Goal: Task Accomplishment & Management: Use online tool/utility

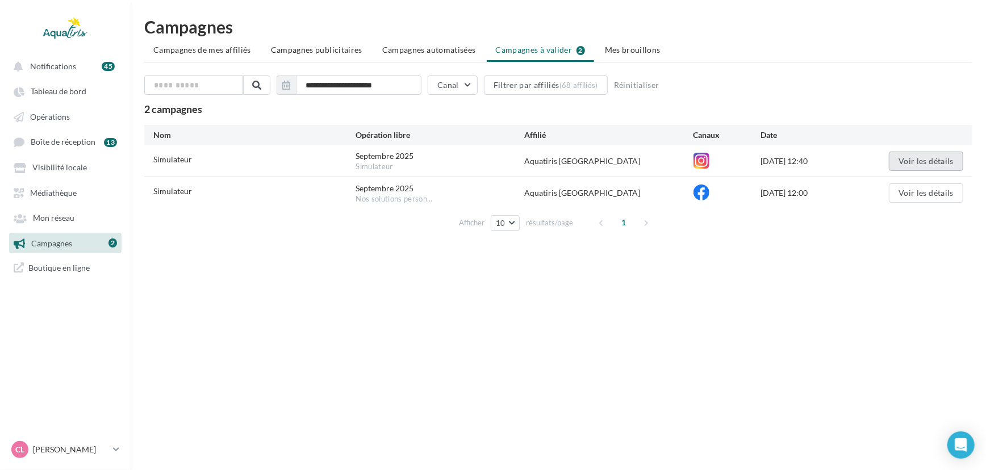
click at [898, 154] on button "Voir les détails" at bounding box center [926, 161] width 74 height 19
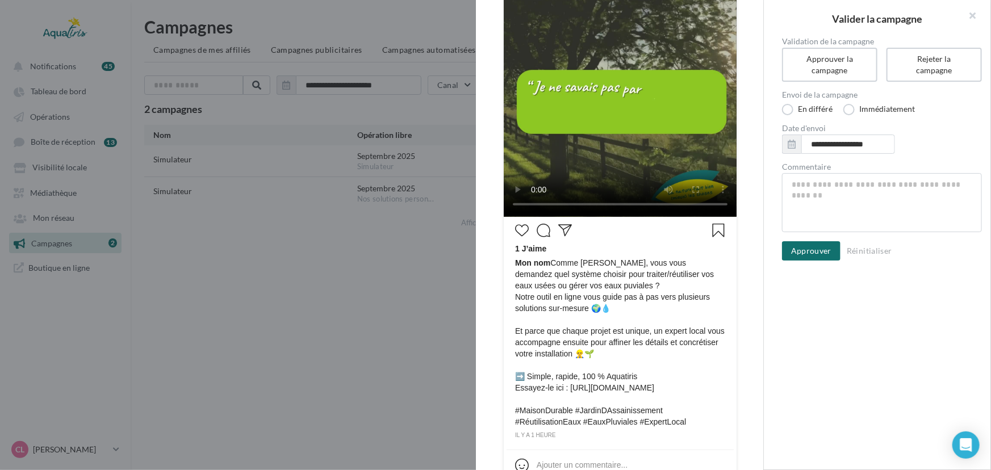
scroll to position [226, 0]
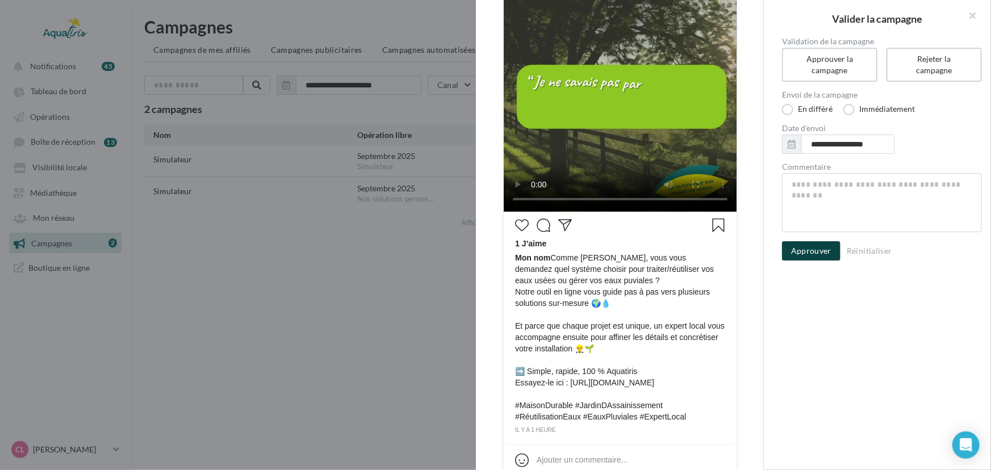
click at [819, 255] on button "Approuver" at bounding box center [811, 250] width 59 height 19
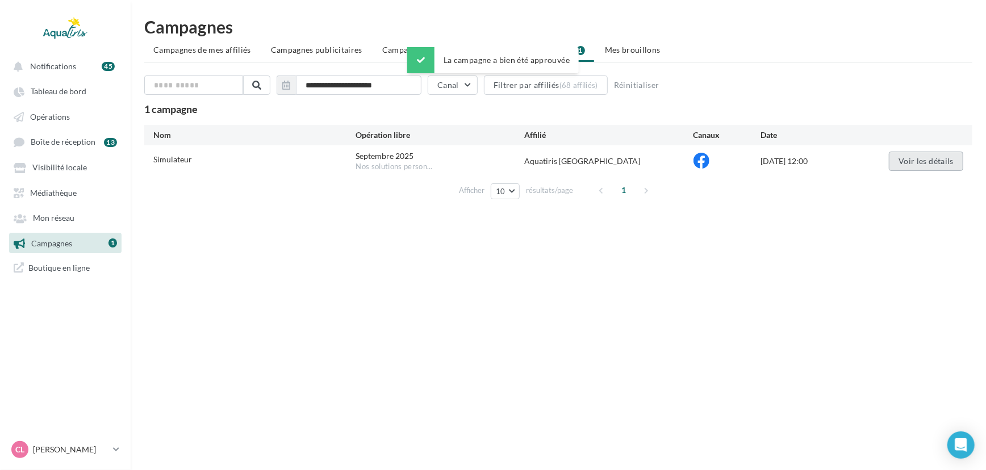
click at [908, 155] on button "Voir les détails" at bounding box center [926, 161] width 74 height 19
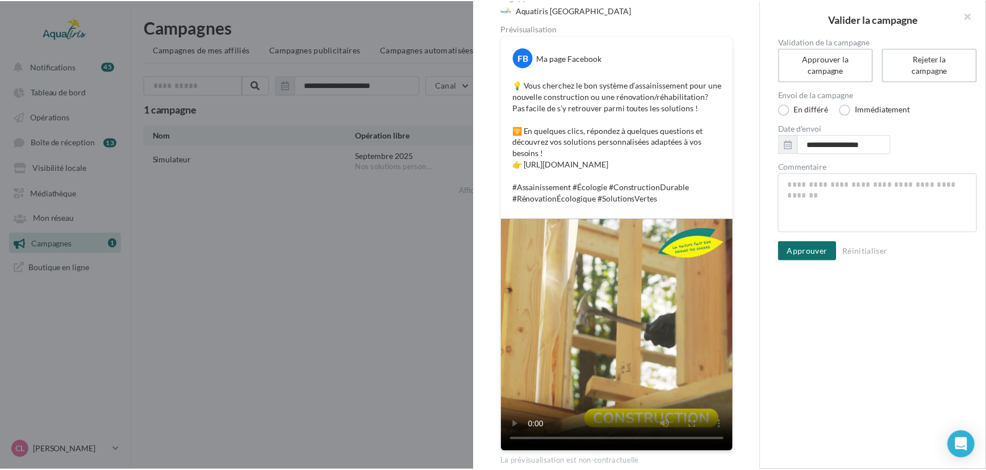
scroll to position [153, 0]
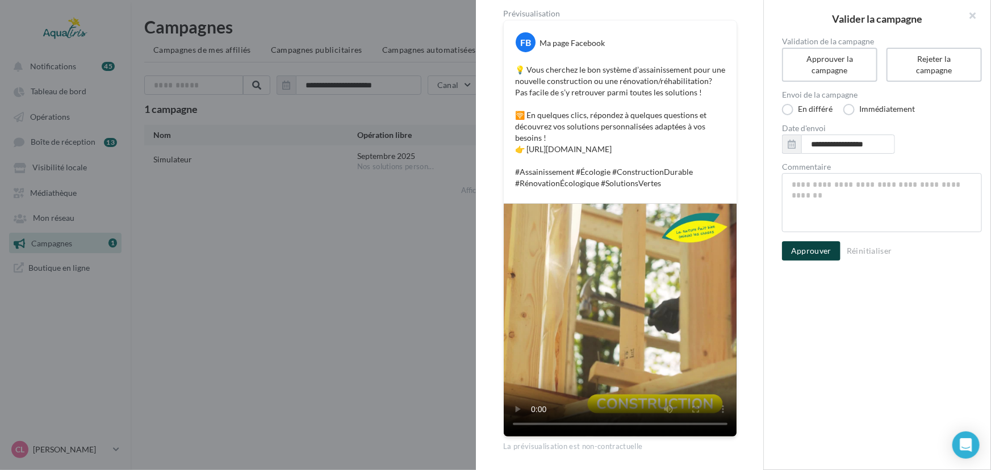
click at [833, 254] on button "Approuver" at bounding box center [811, 250] width 59 height 19
